Goal: Complete application form: Complete application form

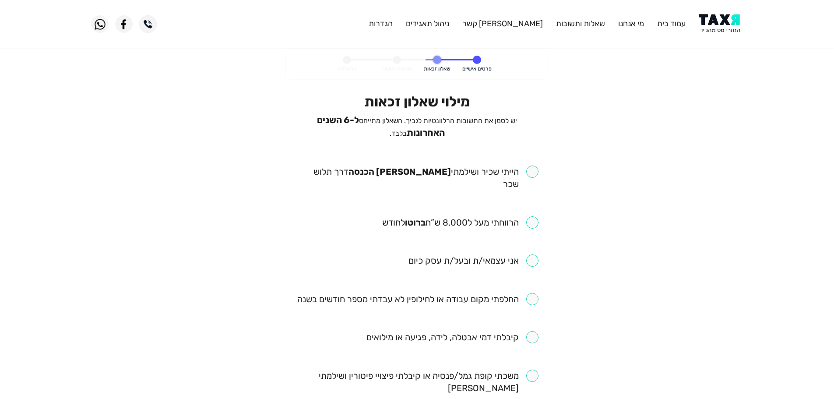
click at [532, 170] on input "checkbox" at bounding box center [417, 177] width 242 height 25
checkbox input "true"
click at [533, 216] on input "checkbox" at bounding box center [460, 222] width 156 height 12
checkbox input "true"
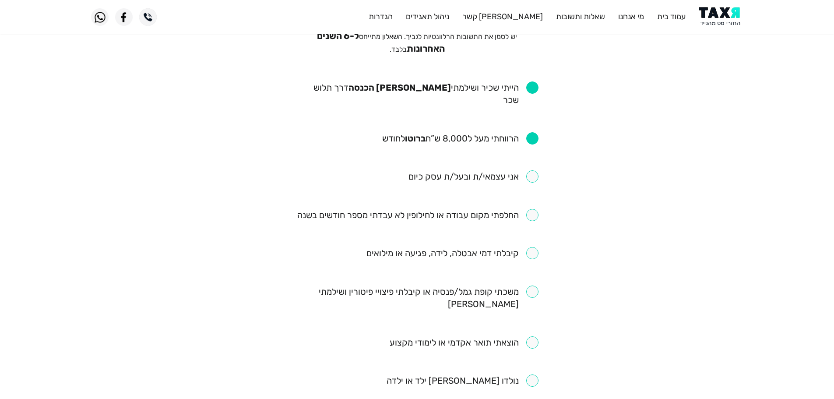
scroll to position [88, 0]
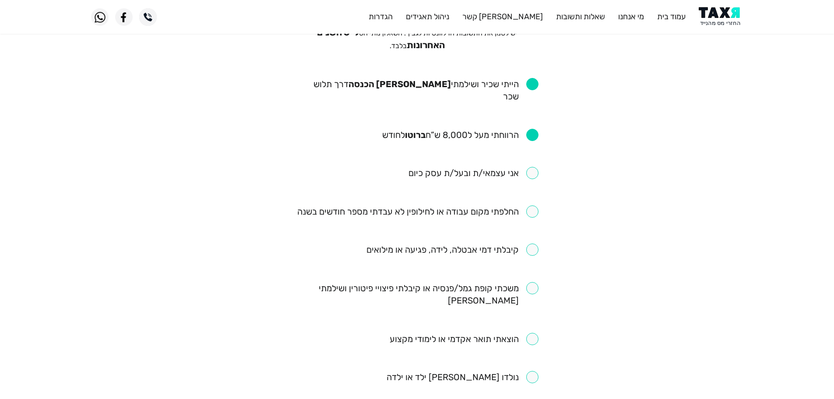
click at [532, 205] on input "checkbox" at bounding box center [417, 211] width 241 height 12
checkbox input "true"
click at [533, 243] on input "checkbox" at bounding box center [452, 249] width 172 height 12
checkbox input "true"
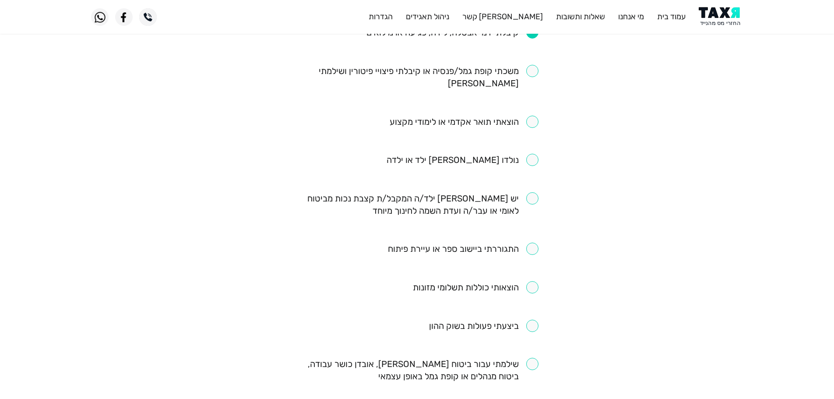
scroll to position [394, 0]
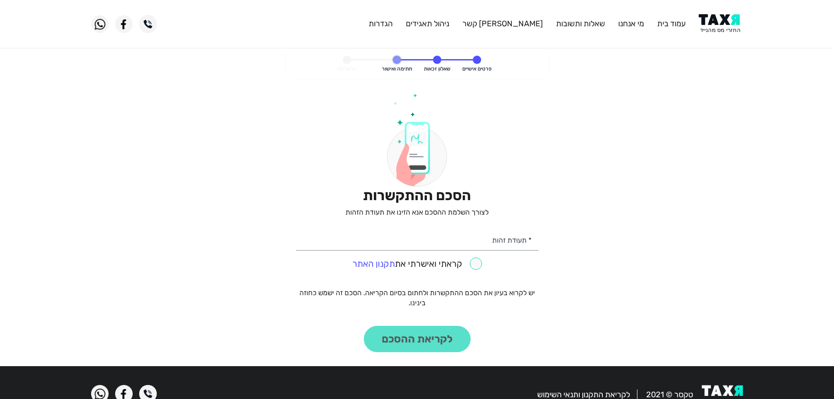
click at [719, 28] on img at bounding box center [721, 24] width 44 height 20
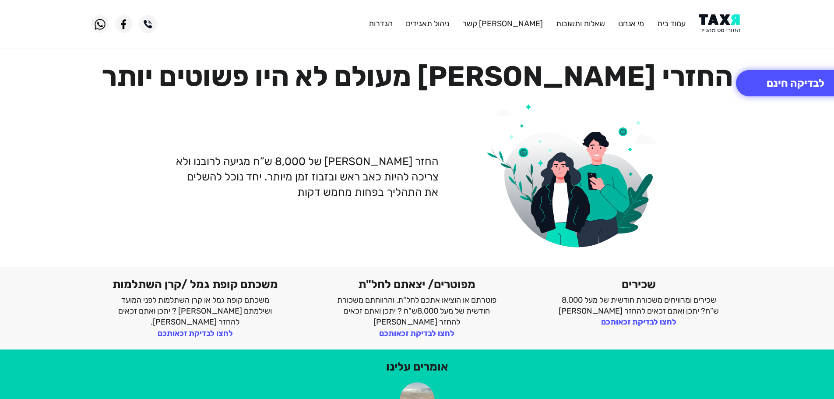
click at [724, 29] on img at bounding box center [721, 24] width 44 height 20
click at [712, 24] on img at bounding box center [721, 24] width 44 height 20
click at [770, 90] on button "לבדיקה חינם" at bounding box center [795, 83] width 119 height 26
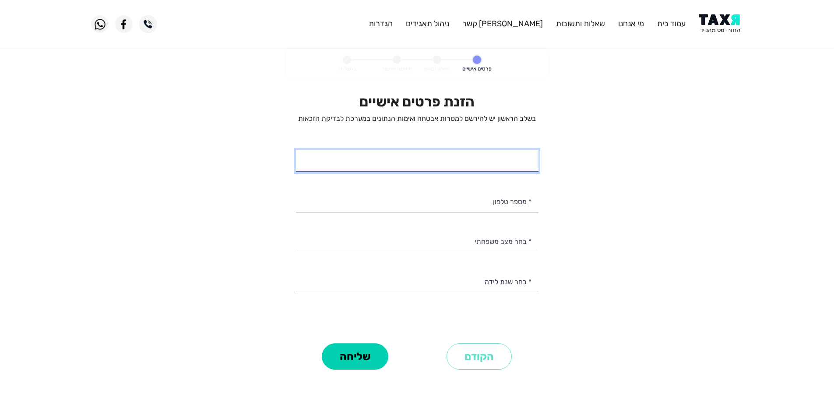
click at [520, 155] on input "* שם מלא" at bounding box center [417, 161] width 242 height 22
type input "[PERSON_NAME]"
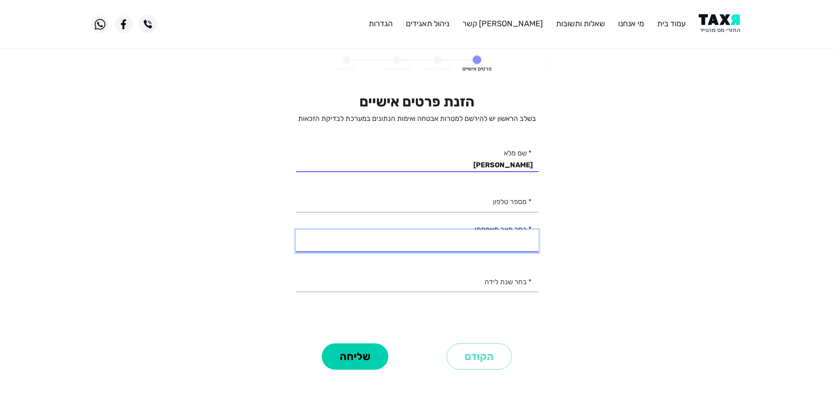
drag, startPoint x: 515, startPoint y: 242, endPoint x: 520, endPoint y: 251, distance: 10.8
click at [515, 242] on select "רווק/ה נשוי/[PERSON_NAME]/ה אלמן/נה" at bounding box center [417, 241] width 242 height 22
select select "1: Single"
click at [296, 230] on select "רווק/ה נשוי/[PERSON_NAME]/ה אלמן/נה" at bounding box center [417, 241] width 242 height 22
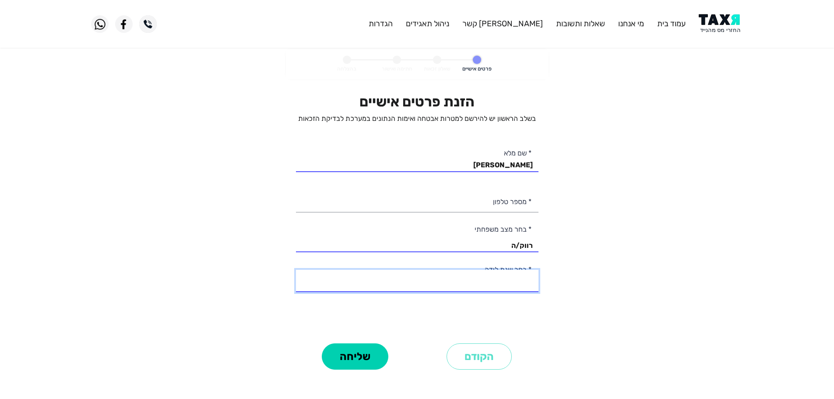
click at [519, 277] on select "2003 2002 2001 2000 1999 1998 1997 1996 1995 1994 1993 1992 1991 1990 1989 1988…" at bounding box center [417, 281] width 242 height 22
select select "4: 2000"
click at [296, 270] on select "2003 2002 2001 2000 1999 1998 1997 1996 1995 1994 1993 1992 1991 1990 1989 1988…" at bounding box center [417, 281] width 242 height 22
click at [509, 213] on div "הזנת פרטים אישיים בשלב הראשון יש להירשם למטרות אבטחה ואימות הנתונים במערכת לבדי…" at bounding box center [417, 216] width 242 height 247
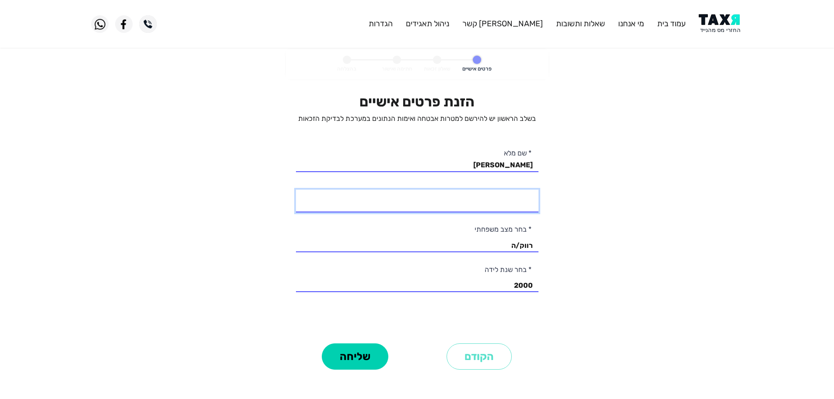
click at [510, 205] on input "* מספר טלפון" at bounding box center [417, 201] width 242 height 22
type input "053-2425290"
click at [500, 164] on input "[PERSON_NAME]" at bounding box center [417, 161] width 242 height 22
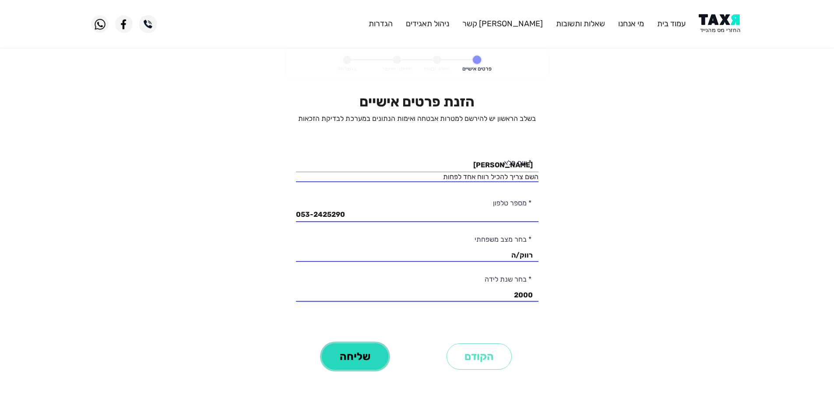
click at [359, 351] on button "שליחה" at bounding box center [355, 356] width 67 height 26
click at [509, 161] on input "[PERSON_NAME]" at bounding box center [417, 161] width 242 height 22
click at [372, 360] on button "שליחה" at bounding box center [355, 356] width 67 height 26
click at [507, 167] on input "[PERSON_NAME]" at bounding box center [417, 161] width 242 height 22
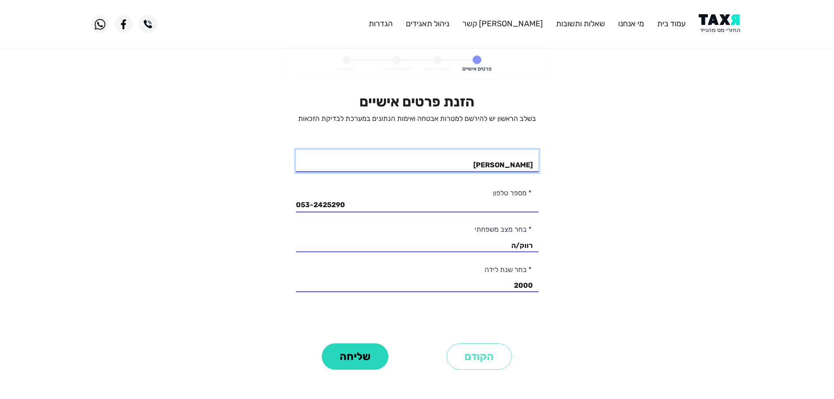
type input "[PERSON_NAME]"
click at [358, 364] on button "שליחה" at bounding box center [355, 356] width 67 height 26
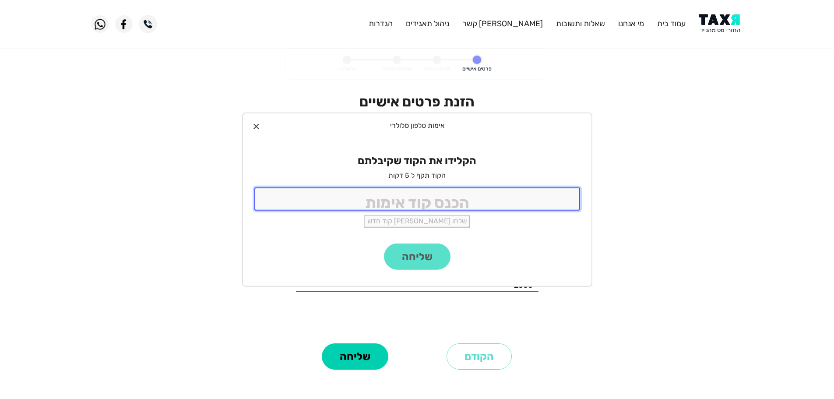
click at [500, 204] on input "tel" at bounding box center [417, 198] width 326 height 23
type input "9988"
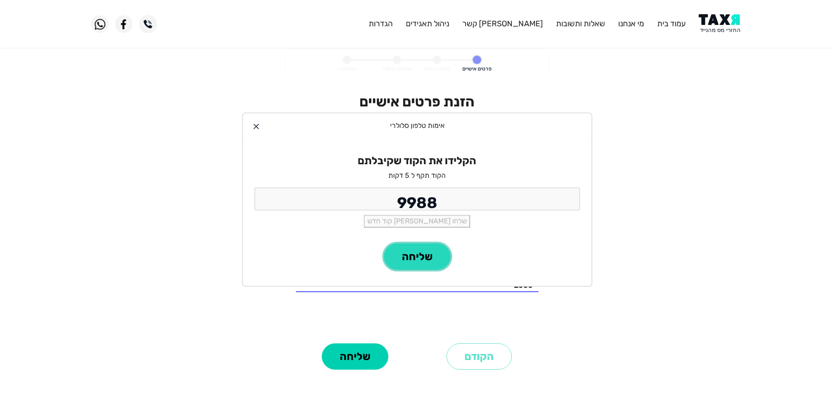
click at [435, 256] on button "שליחה" at bounding box center [417, 256] width 67 height 26
